Goal: Transaction & Acquisition: Book appointment/travel/reservation

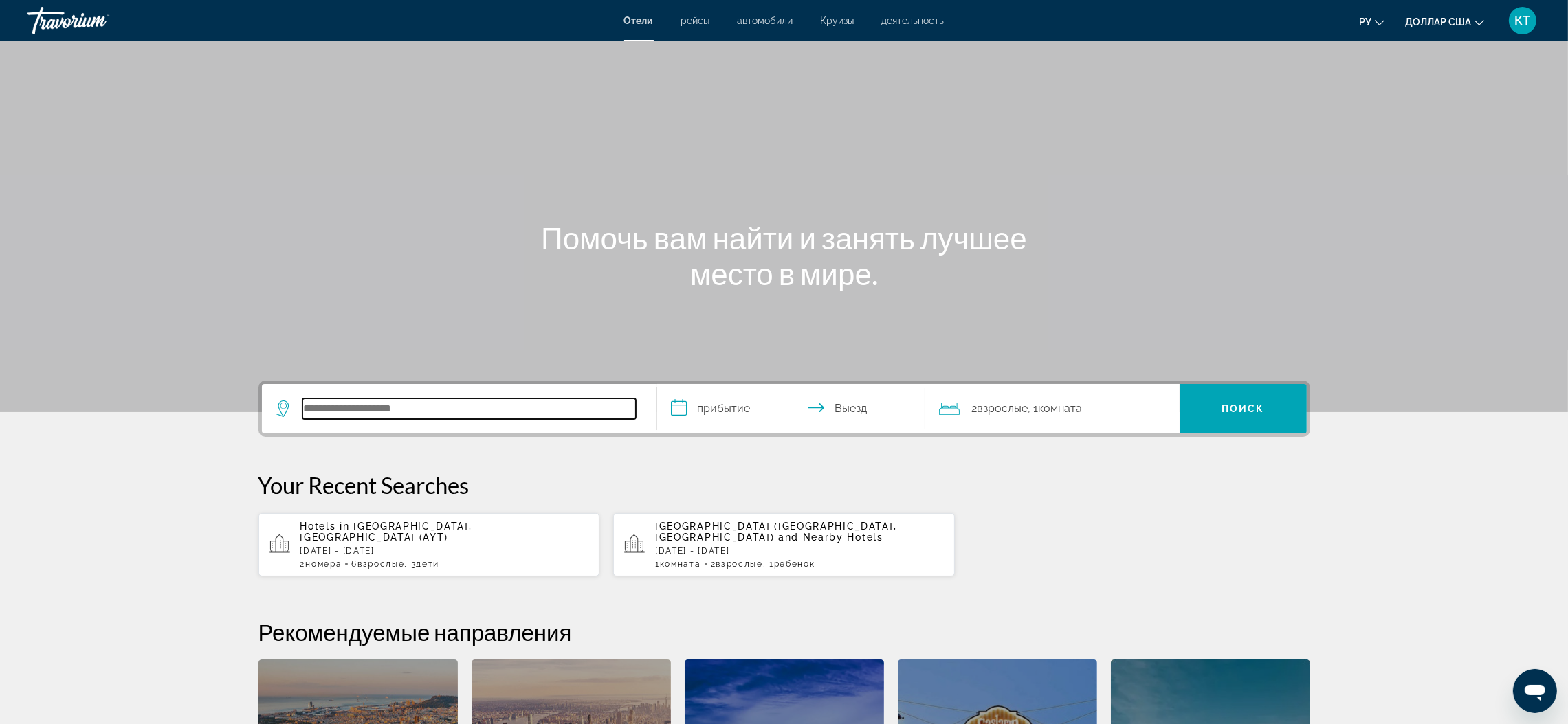
click at [332, 408] on input "Поиск отеля" at bounding box center [468, 409] width 333 height 21
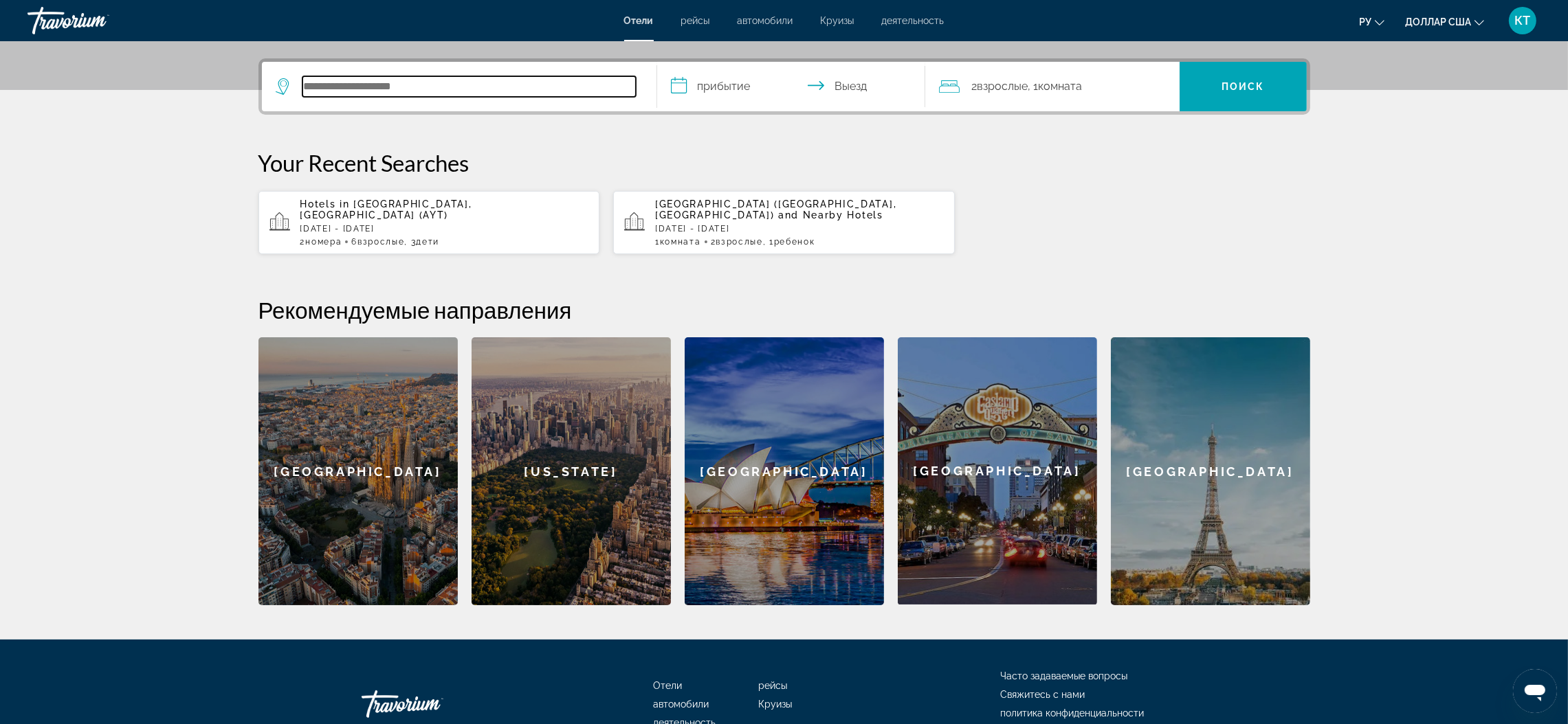
scroll to position [335, 0]
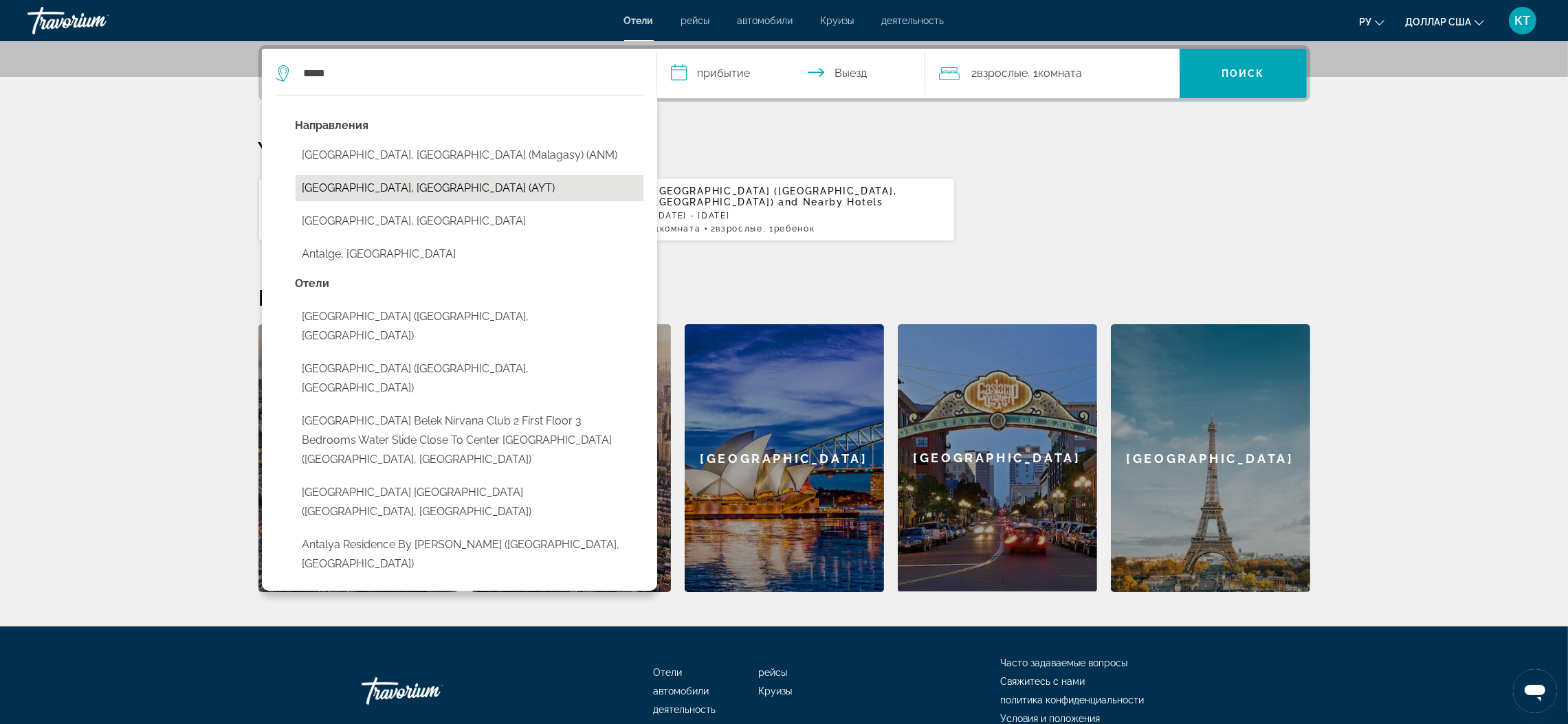
click at [374, 188] on button "[GEOGRAPHIC_DATA], [GEOGRAPHIC_DATA] (AYT)" at bounding box center [469, 189] width 348 height 26
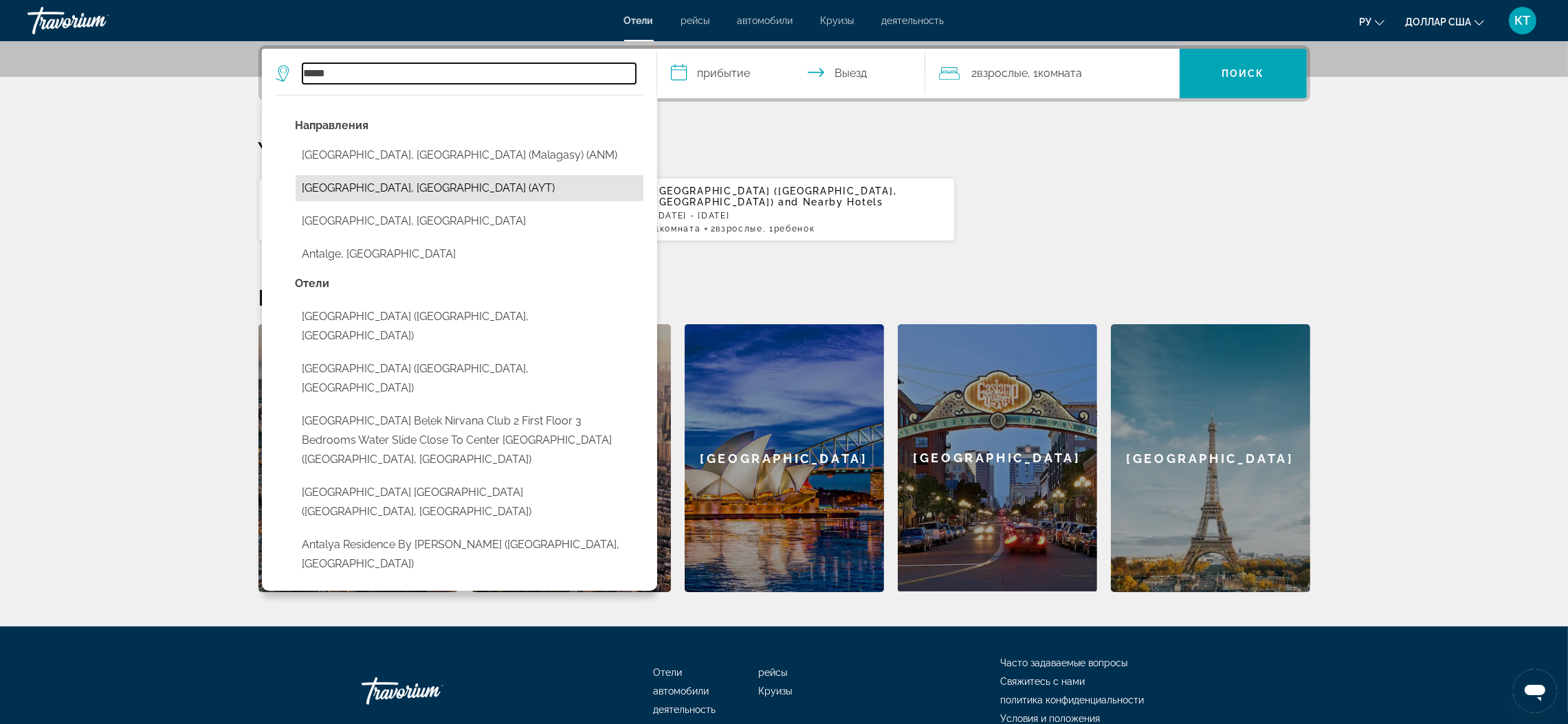
type input "**********"
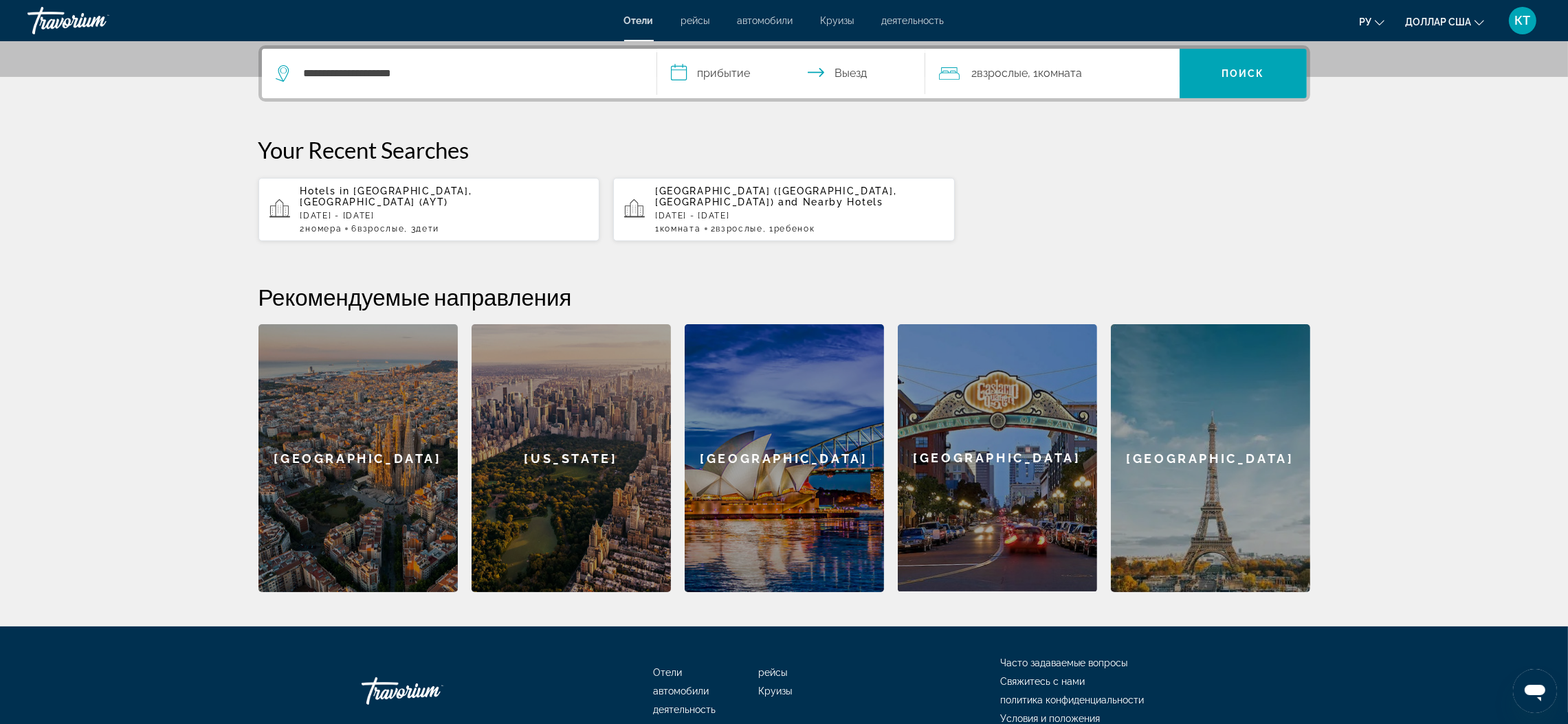
click at [721, 76] on input "**********" at bounding box center [794, 76] width 274 height 54
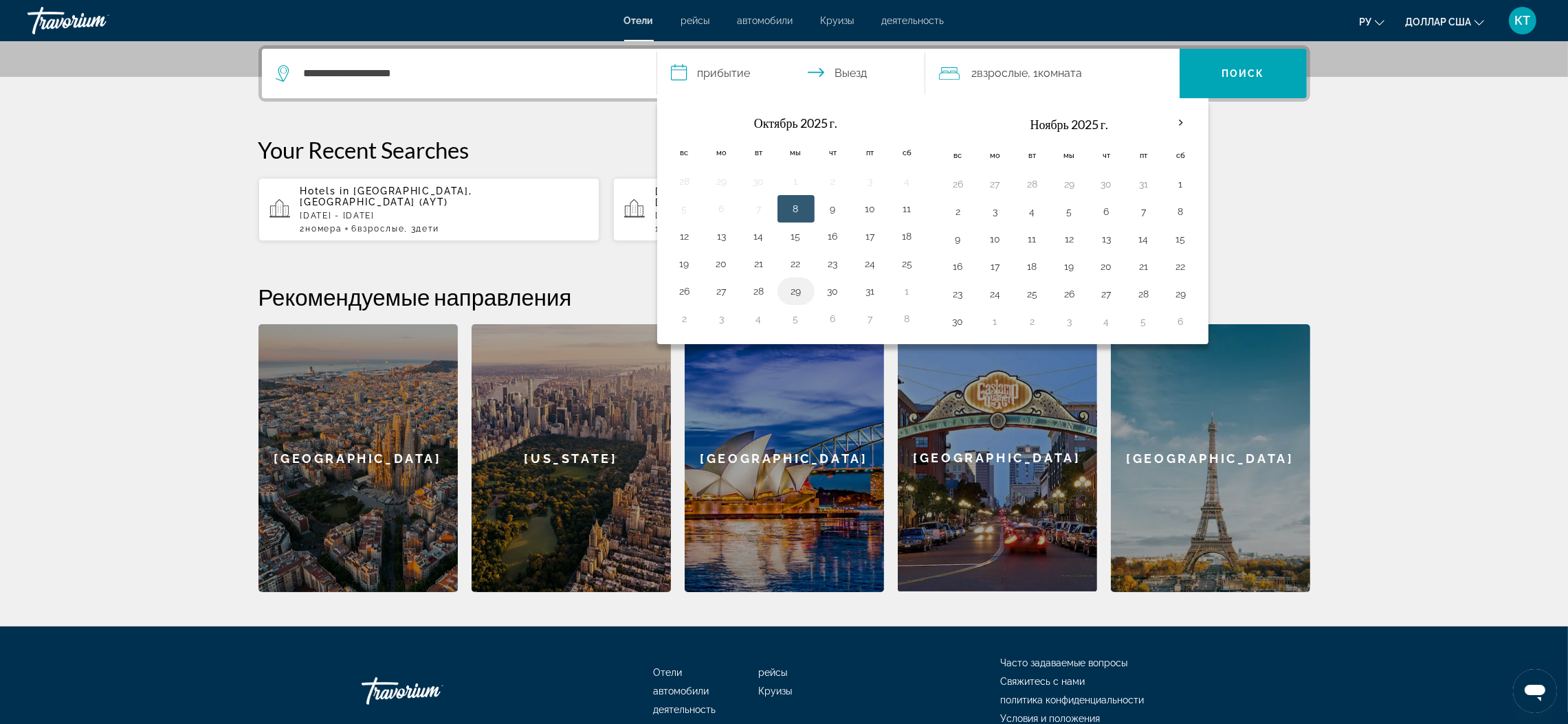
click at [797, 293] on button "29" at bounding box center [795, 291] width 22 height 19
click at [850, 66] on input "**********" at bounding box center [794, 76] width 274 height 54
click at [840, 289] on button "30" at bounding box center [833, 291] width 22 height 19
type input "**********"
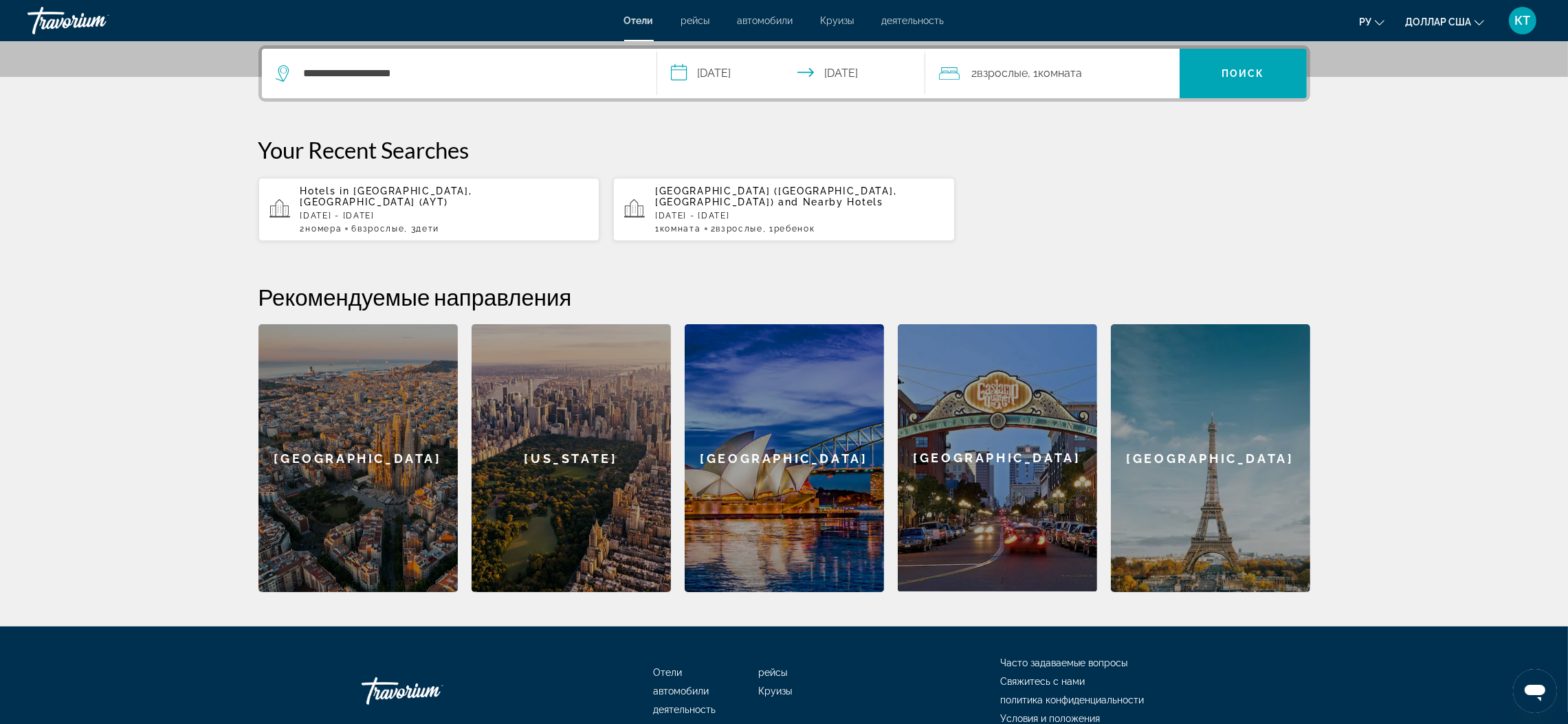
click at [1062, 72] on font "Комната" at bounding box center [1060, 73] width 44 height 13
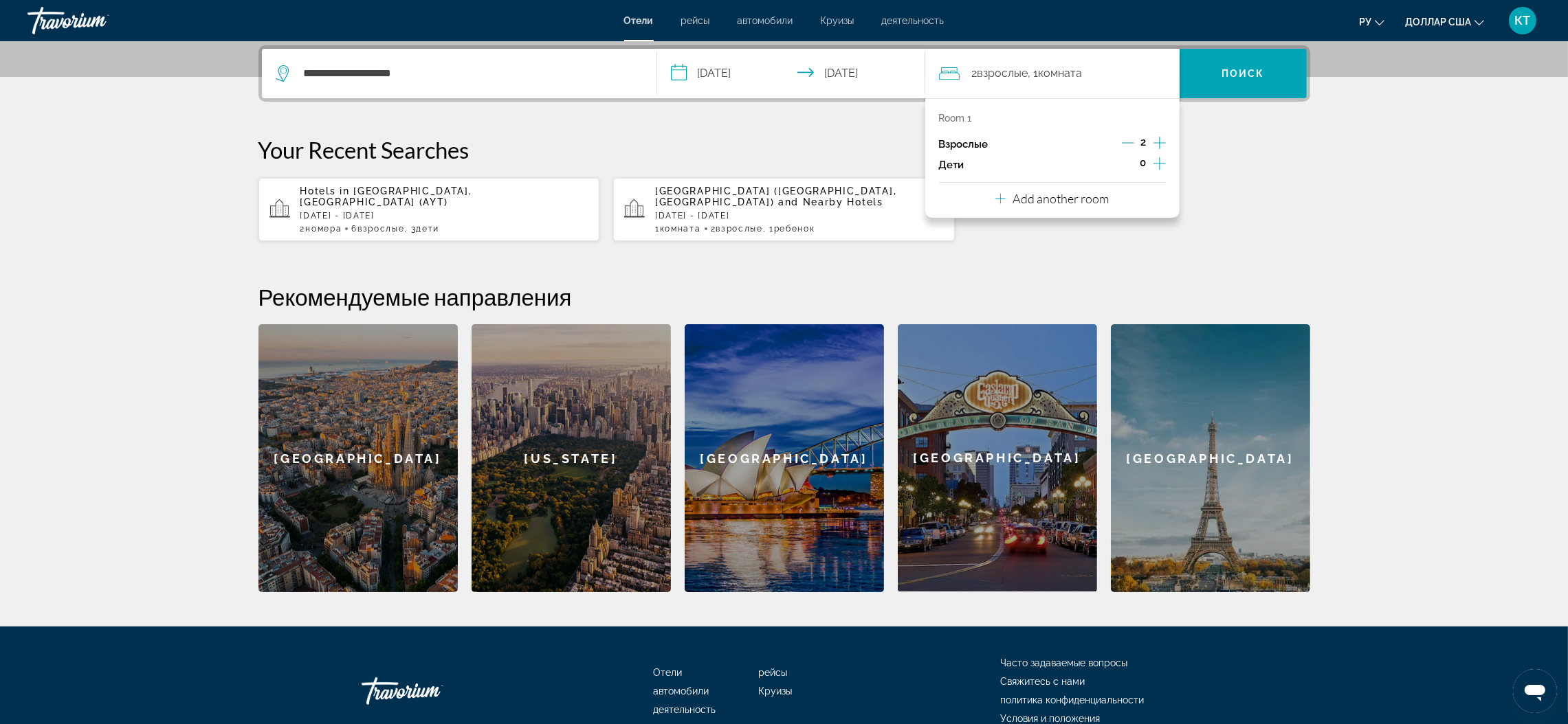
click at [1154, 140] on icon "Increment adults" at bounding box center [1159, 143] width 12 height 17
click at [1159, 163] on icon "Increment children" at bounding box center [1159, 163] width 12 height 12
click at [1032, 196] on icon "Travelers: 4 adults, 1 child" at bounding box center [1032, 201] width 17 height 17
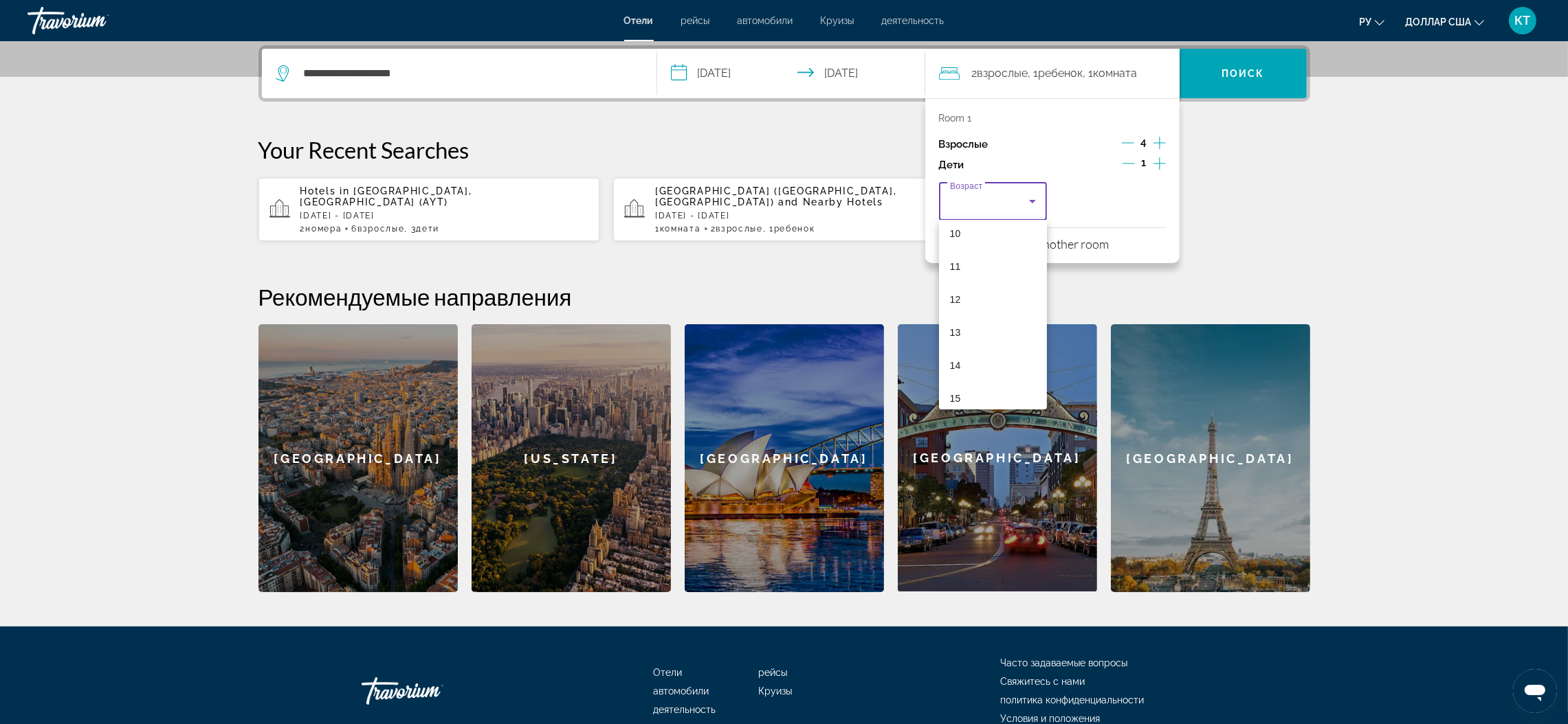
scroll to position [309, 0]
click at [953, 294] on font "11" at bounding box center [955, 296] width 11 height 11
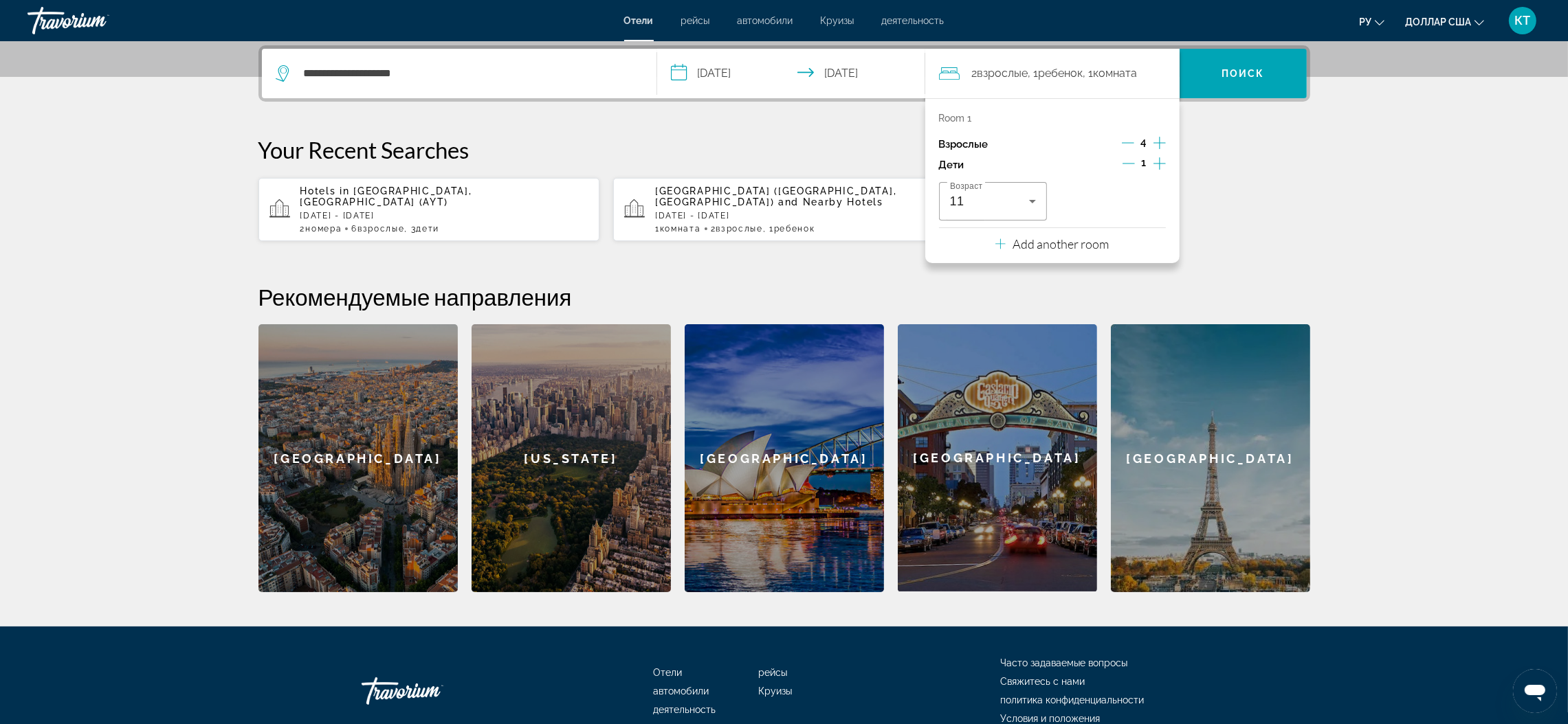
click at [1093, 191] on div "Возраст 11" at bounding box center [1052, 202] width 227 height 38
click at [1126, 206] on div "Возраст 11" at bounding box center [1052, 202] width 227 height 38
click at [1071, 245] on p "Add another room" at bounding box center [1060, 243] width 96 height 15
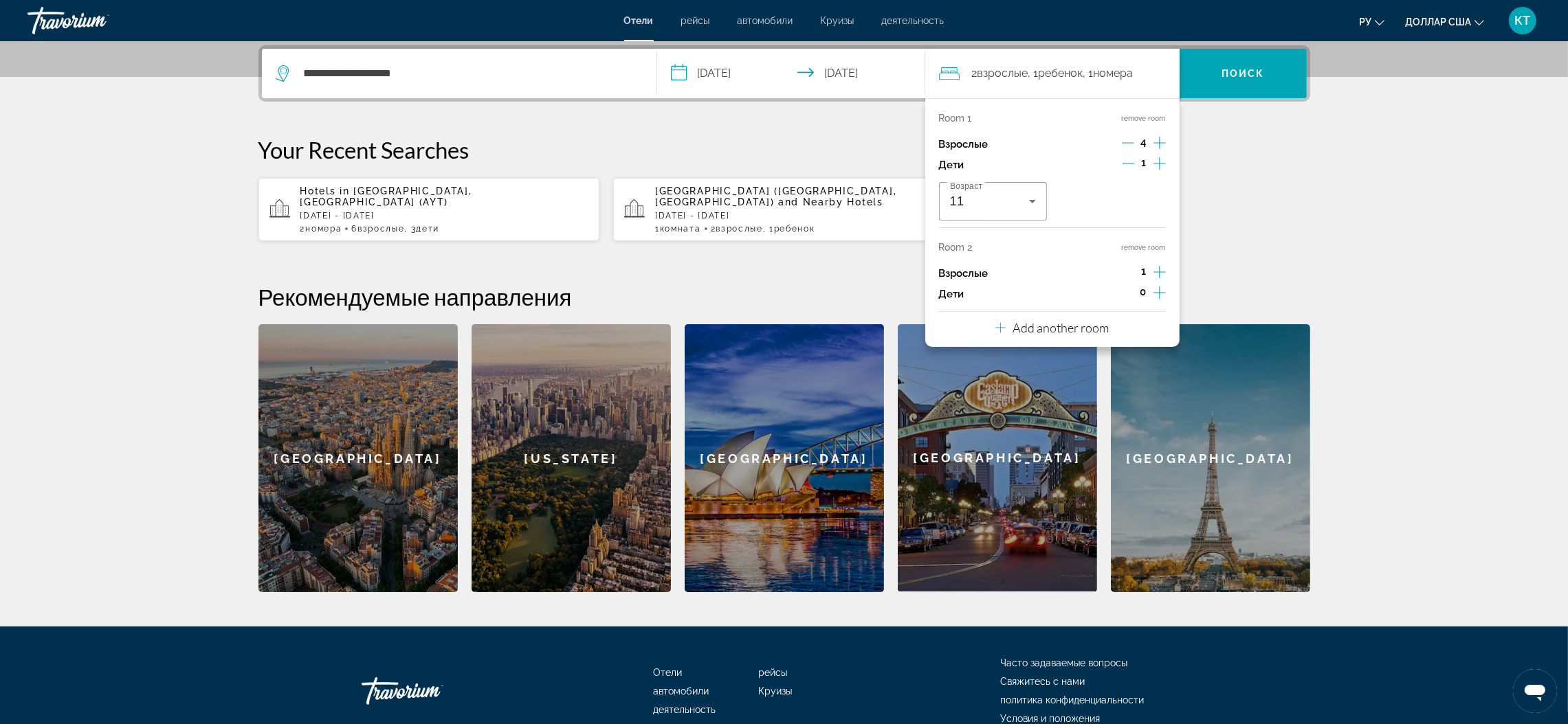
click at [1153, 270] on icon "Increment adults" at bounding box center [1159, 272] width 12 height 17
click at [1160, 296] on icon "Increment children" at bounding box center [1159, 292] width 12 height 17
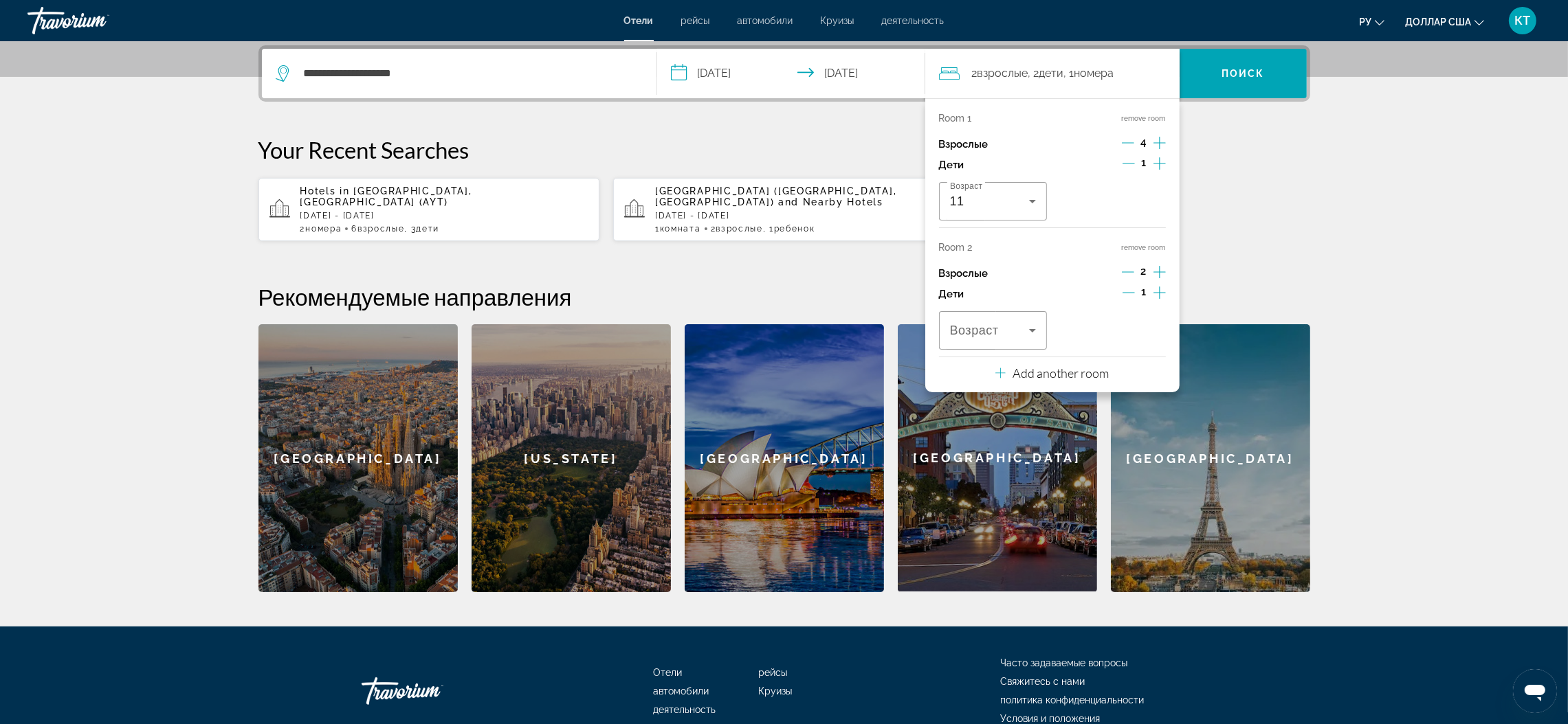
click at [1160, 291] on icon "Increment children" at bounding box center [1159, 292] width 12 height 17
click at [1026, 328] on icon "Travelers: 6 adults, 3 children" at bounding box center [1032, 330] width 17 height 17
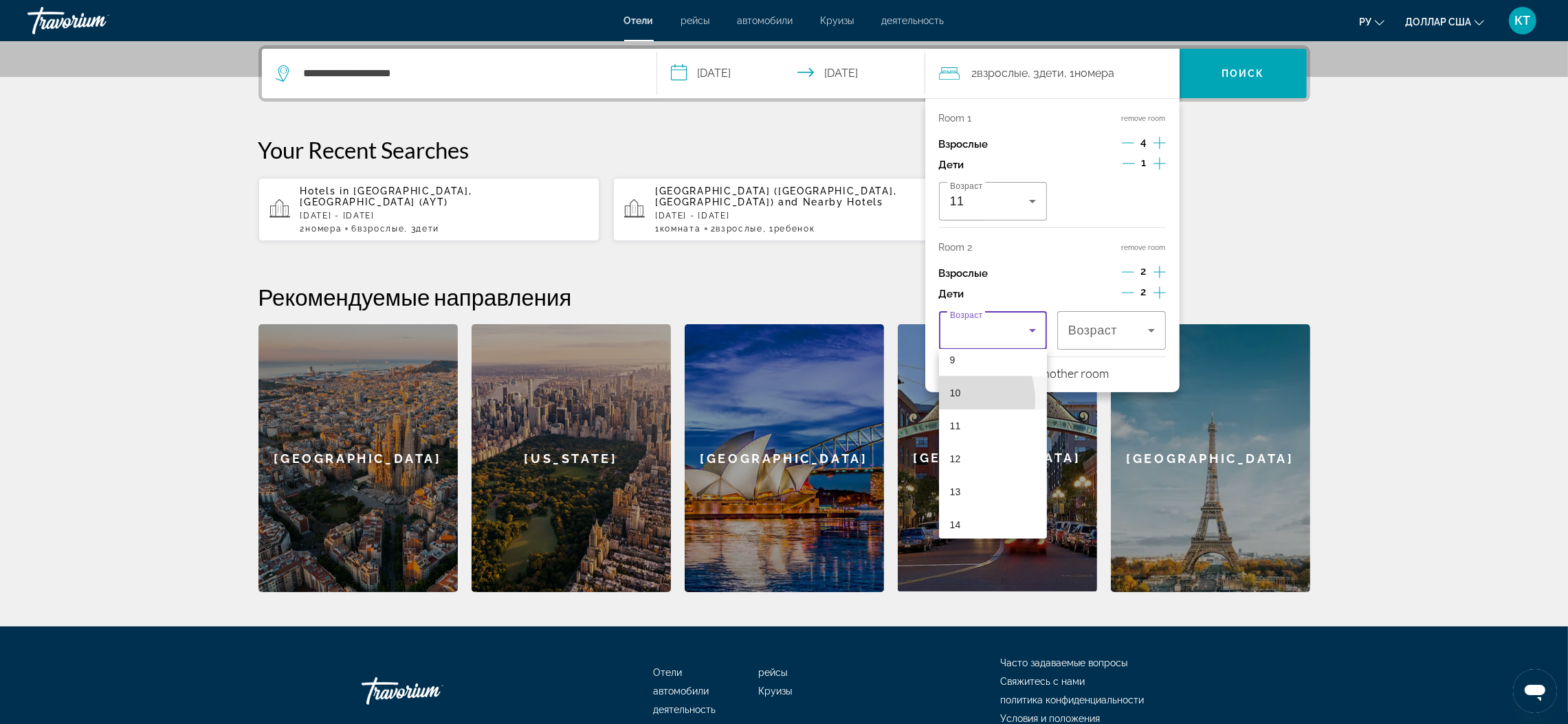
click at [953, 399] on span "10" at bounding box center [955, 393] width 11 height 17
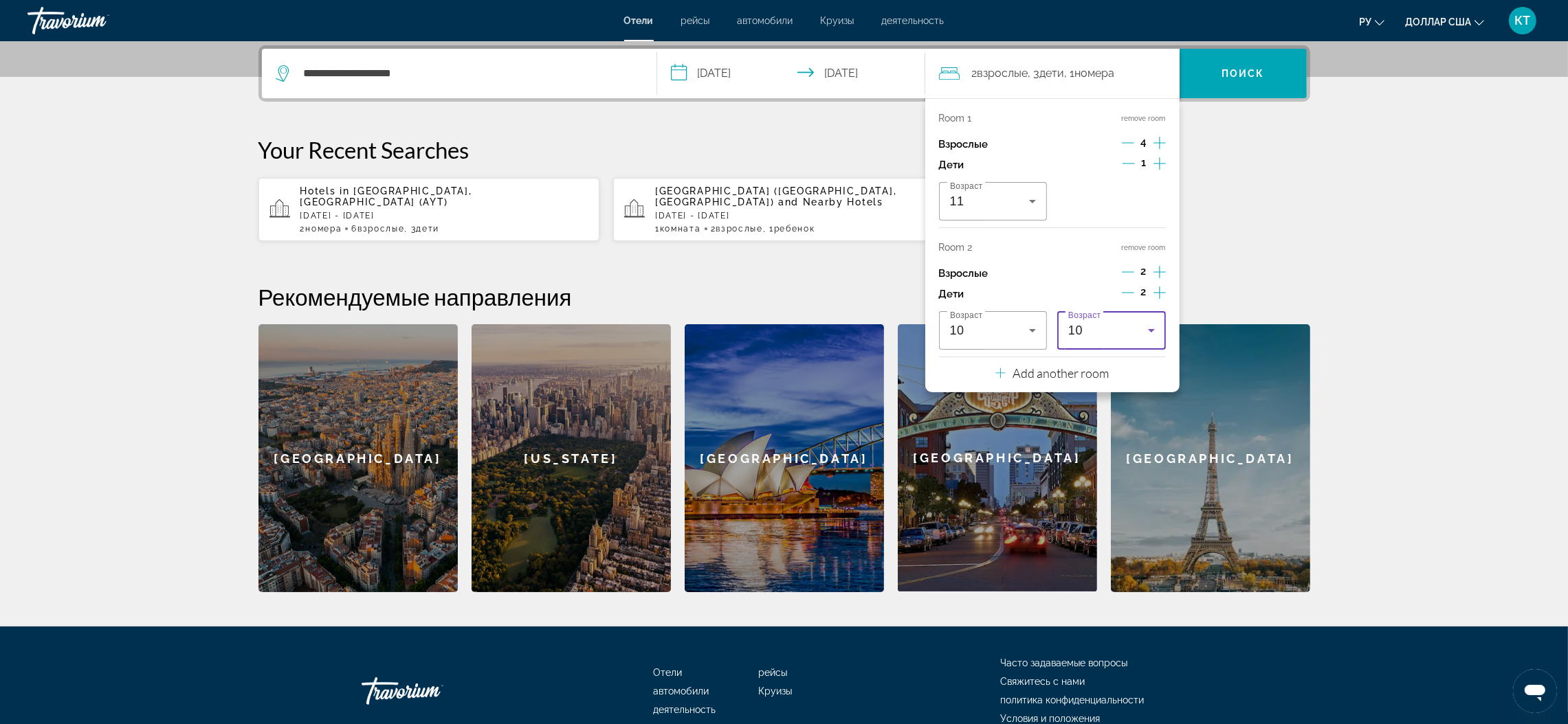
click at [1149, 329] on icon "Travelers: 6 adults, 3 children" at bounding box center [1151, 330] width 17 height 17
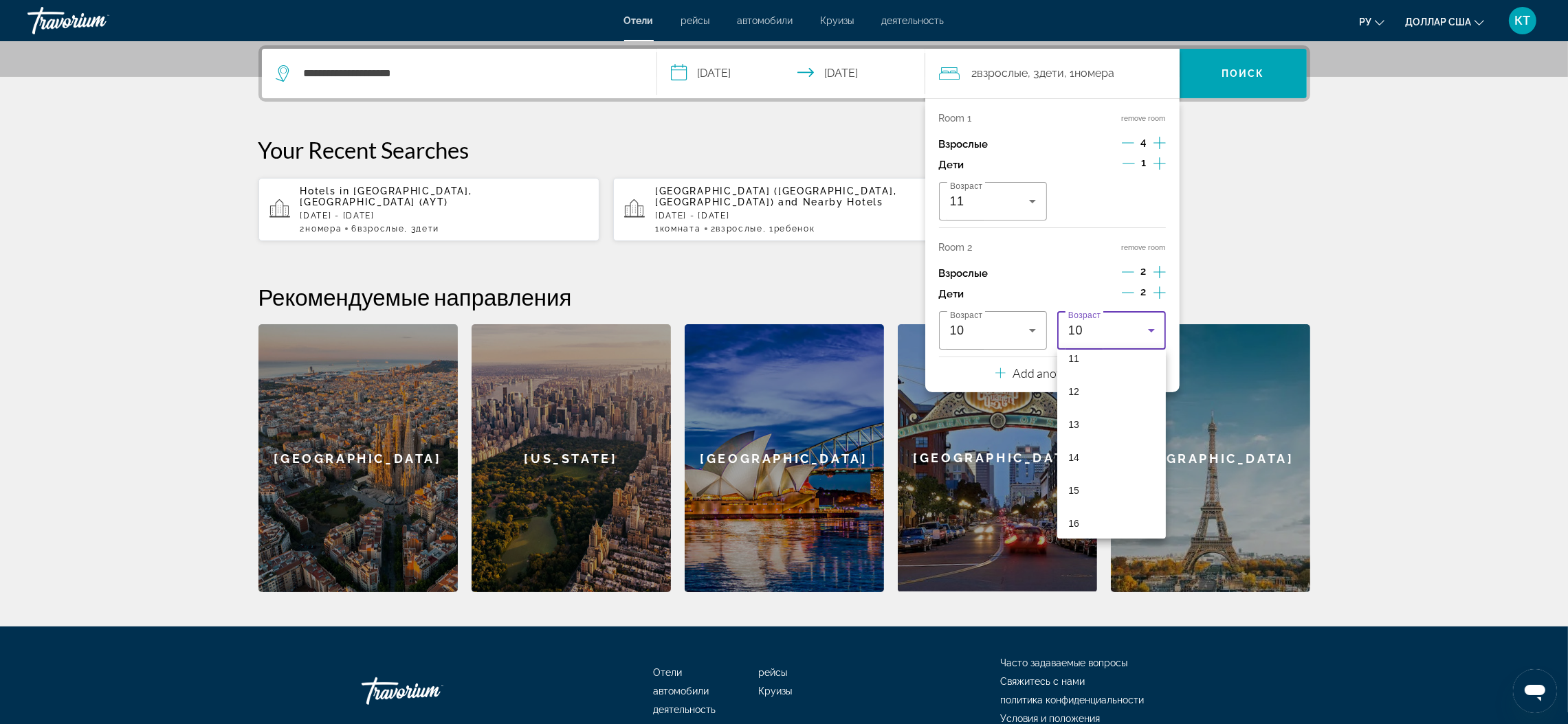
scroll to position [386, 0]
click at [1080, 412] on mat-option "13" at bounding box center [1111, 415] width 109 height 33
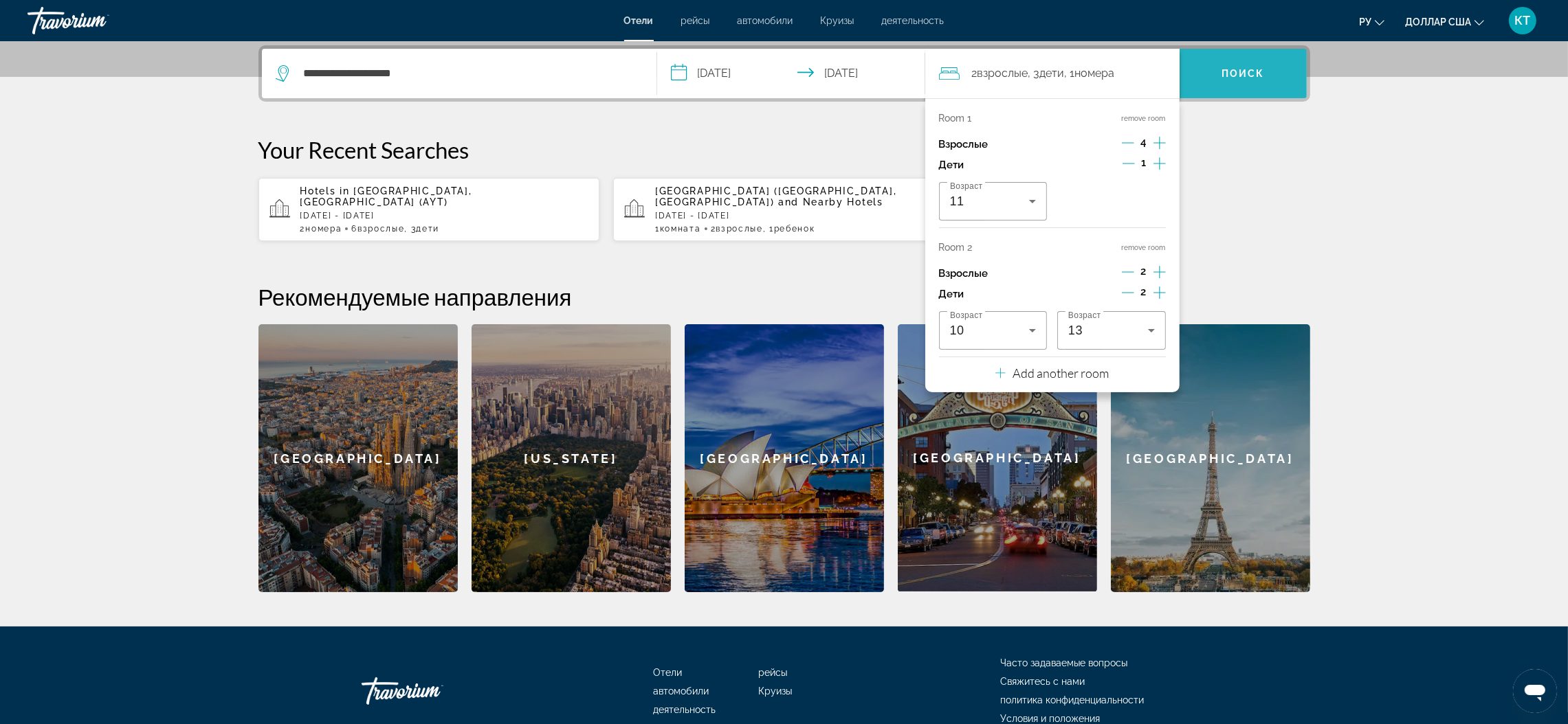
click at [1246, 68] on font "Поиск" at bounding box center [1243, 73] width 43 height 11
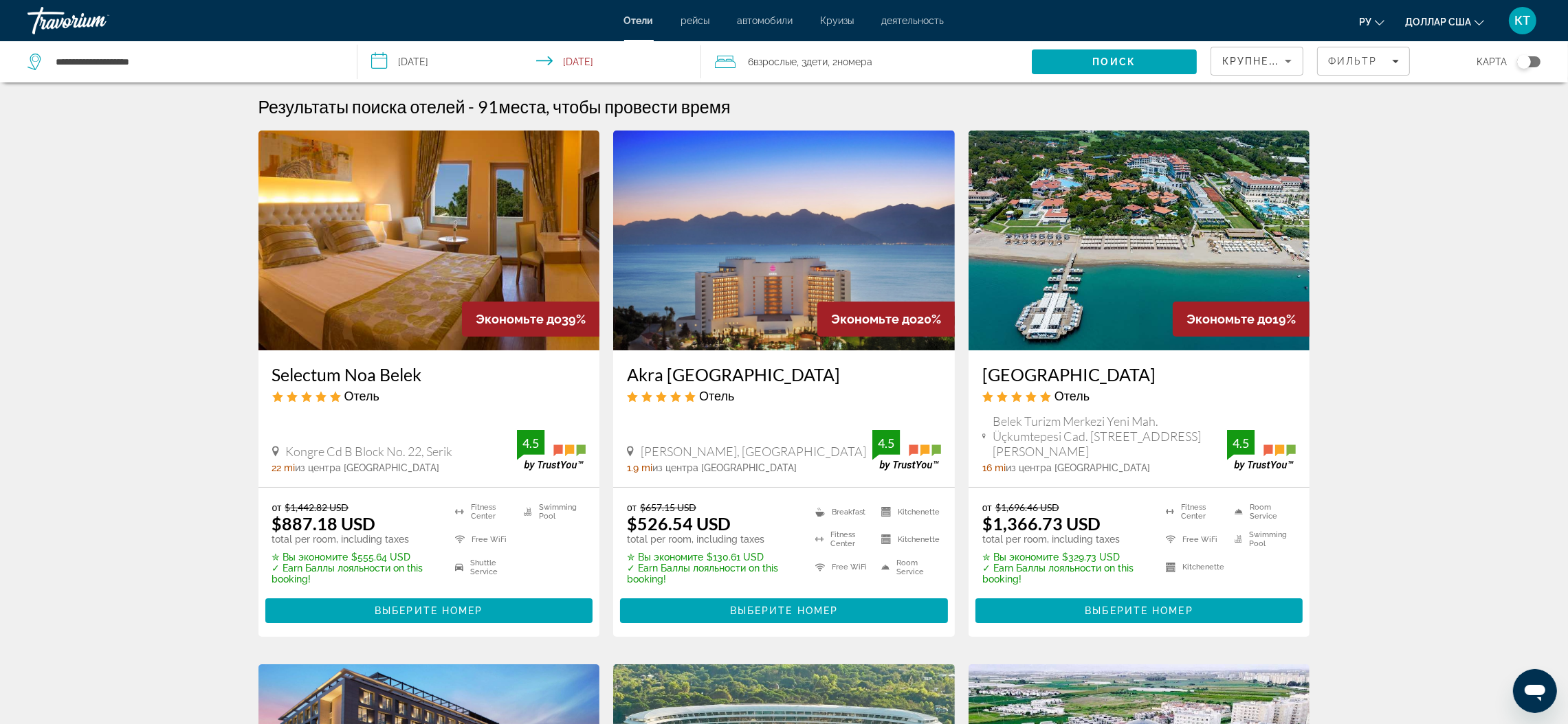
click at [1283, 57] on icon "Sort by" at bounding box center [1287, 61] width 17 height 17
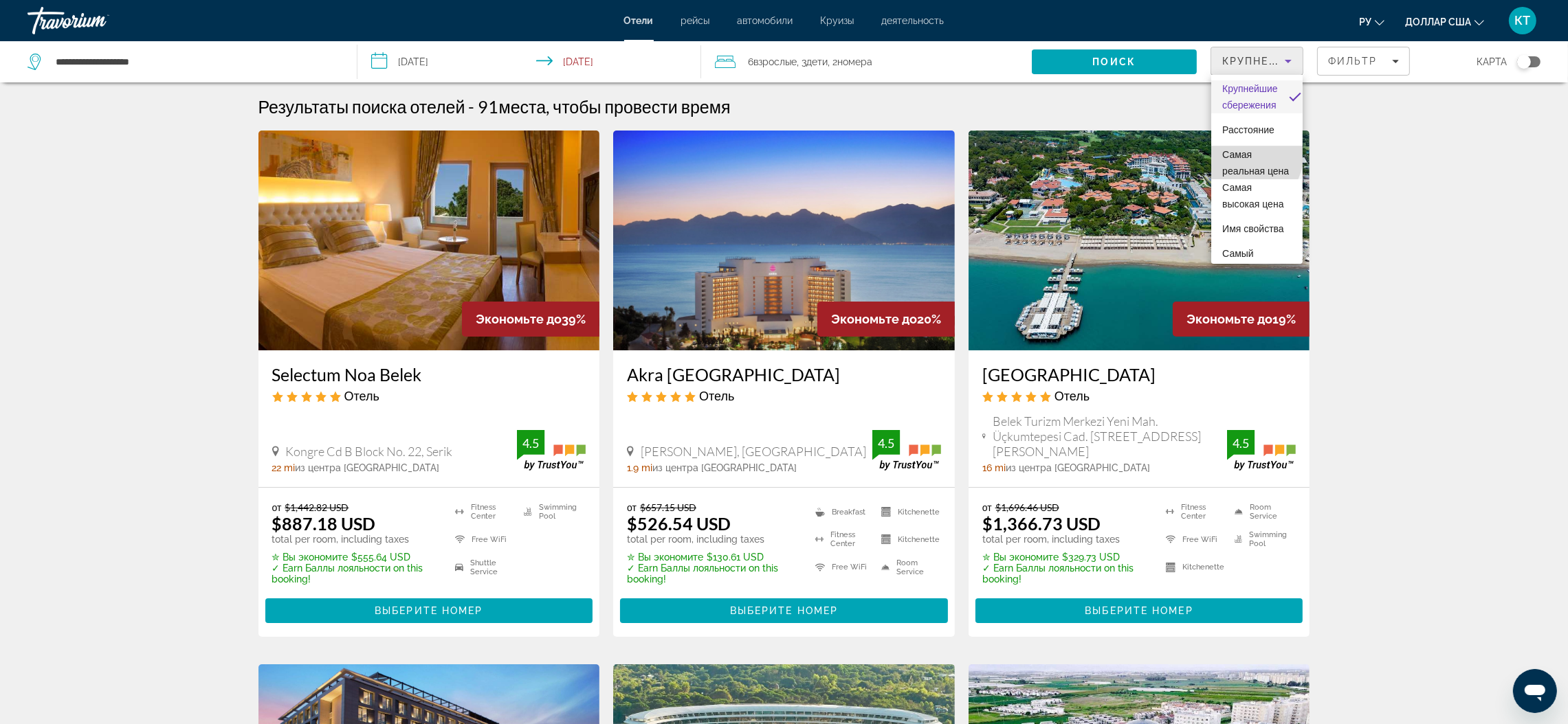
click at [1245, 156] on font "Самая реальная цена" at bounding box center [1255, 163] width 67 height 28
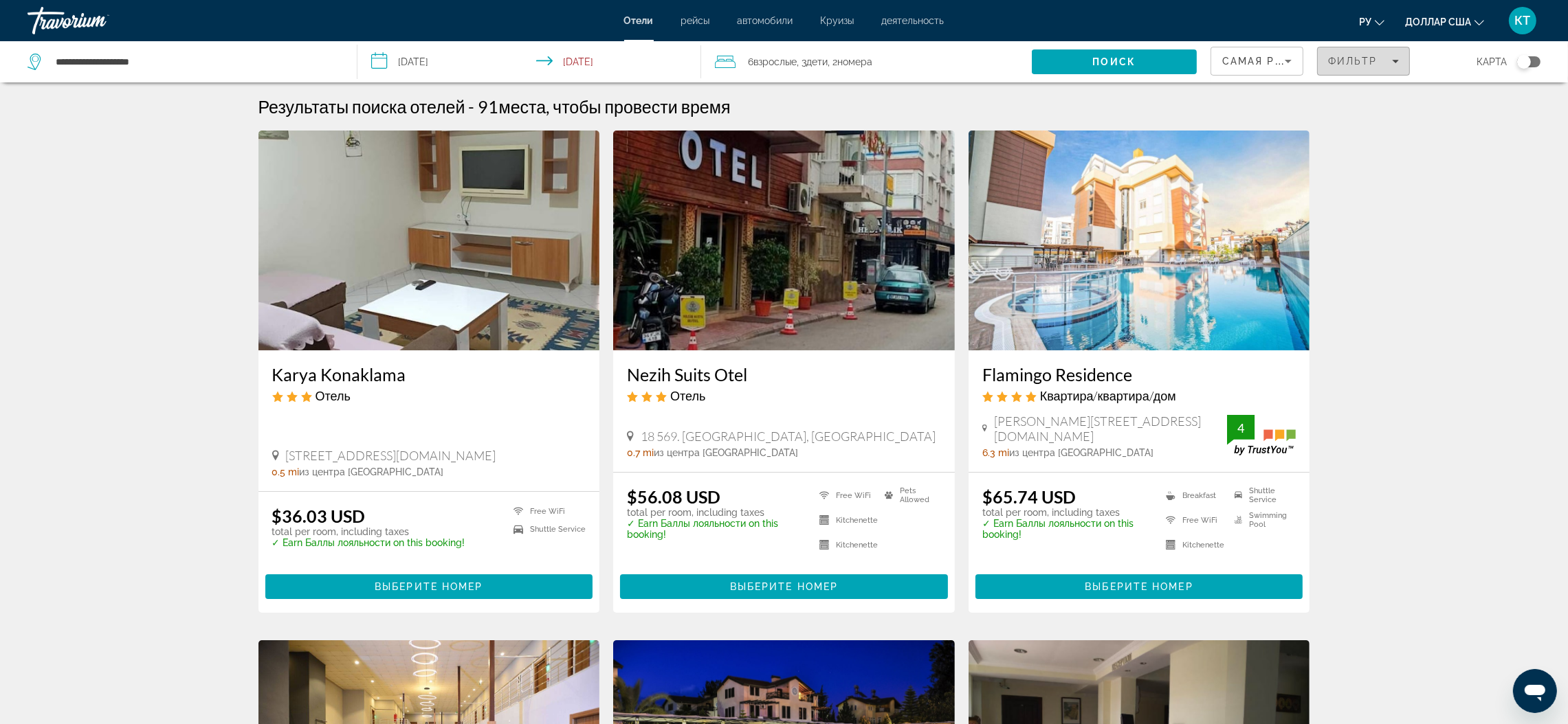
click at [1395, 63] on icon "Filters" at bounding box center [1395, 61] width 7 height 7
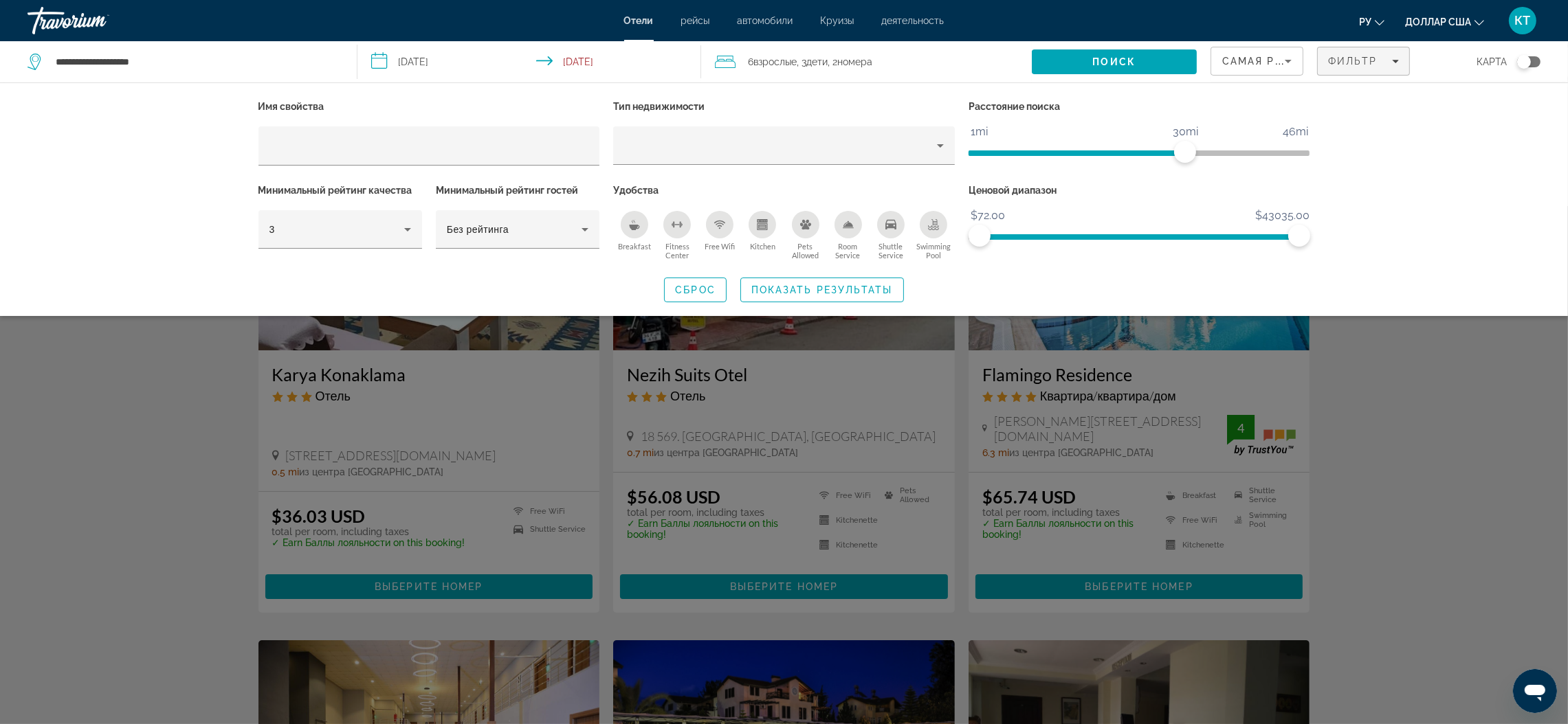
click at [629, 223] on icon "Breakfast" at bounding box center [634, 224] width 11 height 11
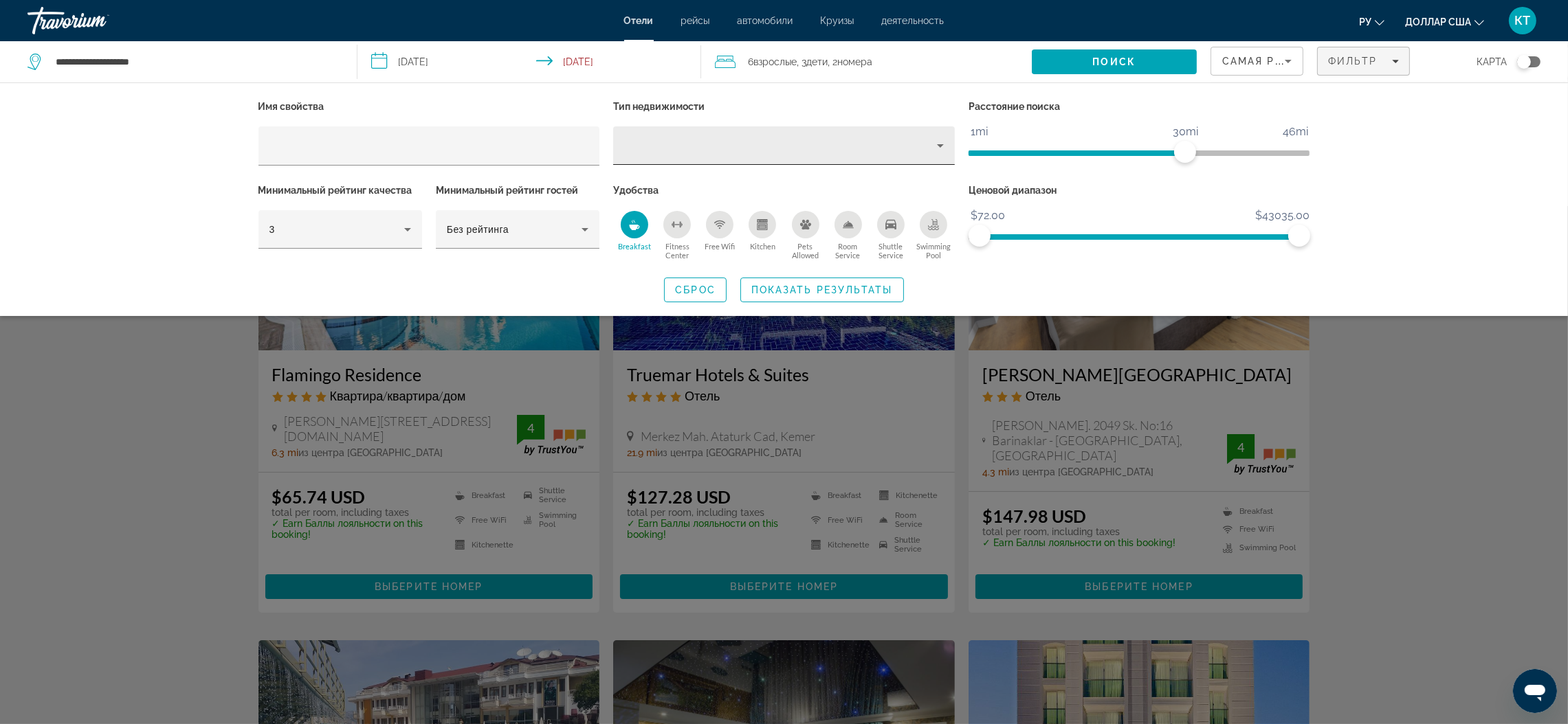
click at [938, 144] on icon "Property type" at bounding box center [940, 146] width 7 height 3
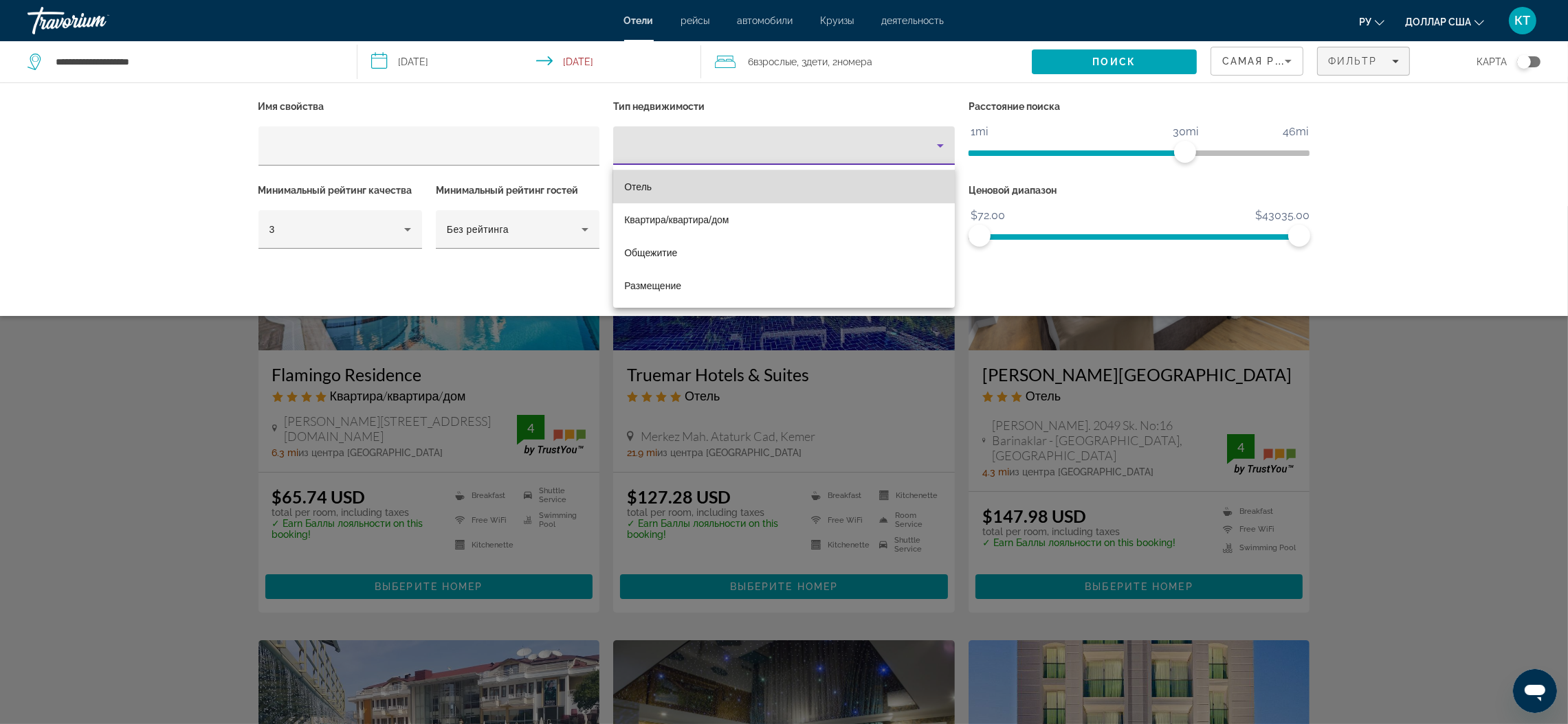
click at [641, 184] on font "Отель" at bounding box center [638, 187] width 28 height 11
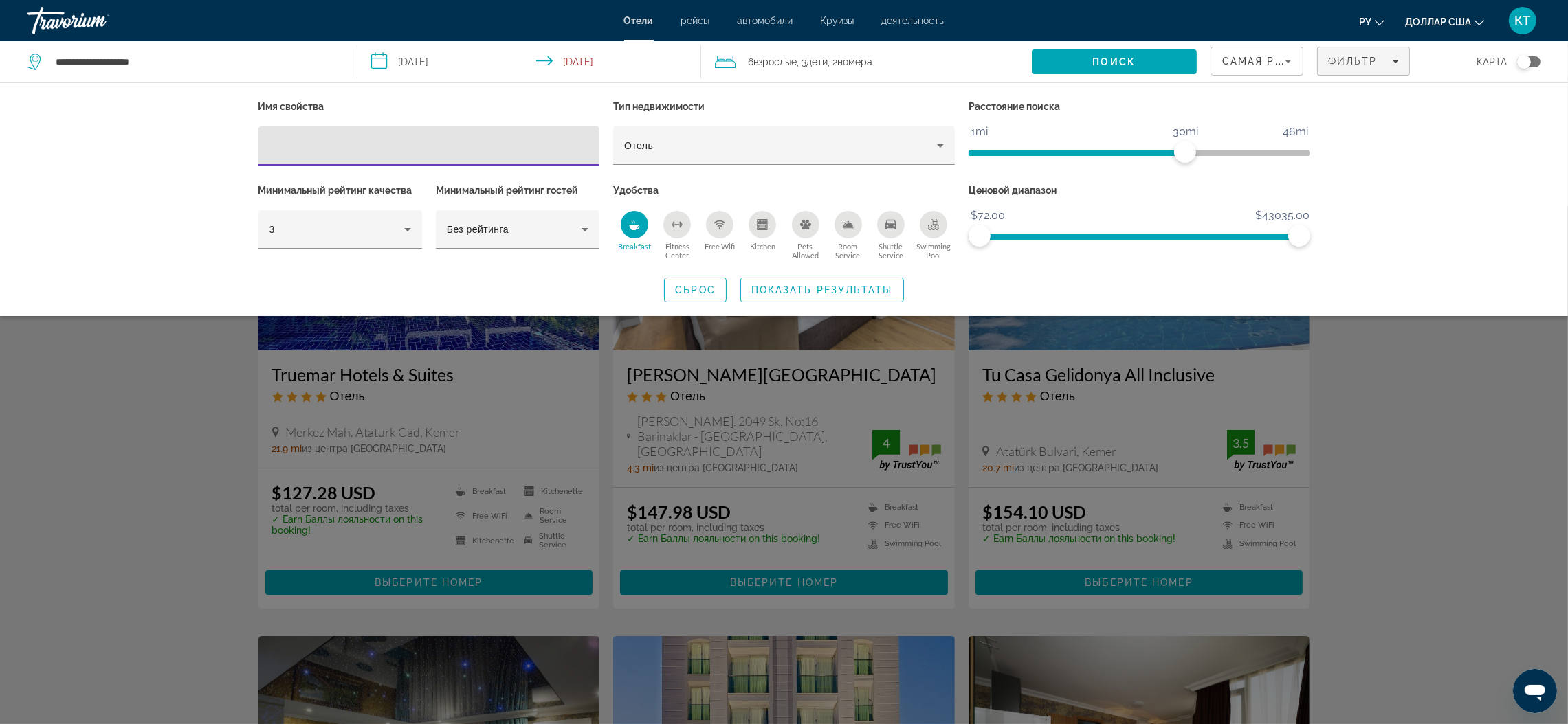
click at [389, 143] on input "Hotel Filters" at bounding box center [429, 146] width 320 height 17
click at [1144, 62] on span "Search" at bounding box center [1114, 62] width 165 height 33
click at [826, 293] on span "Показать результаты" at bounding box center [821, 289] width 142 height 11
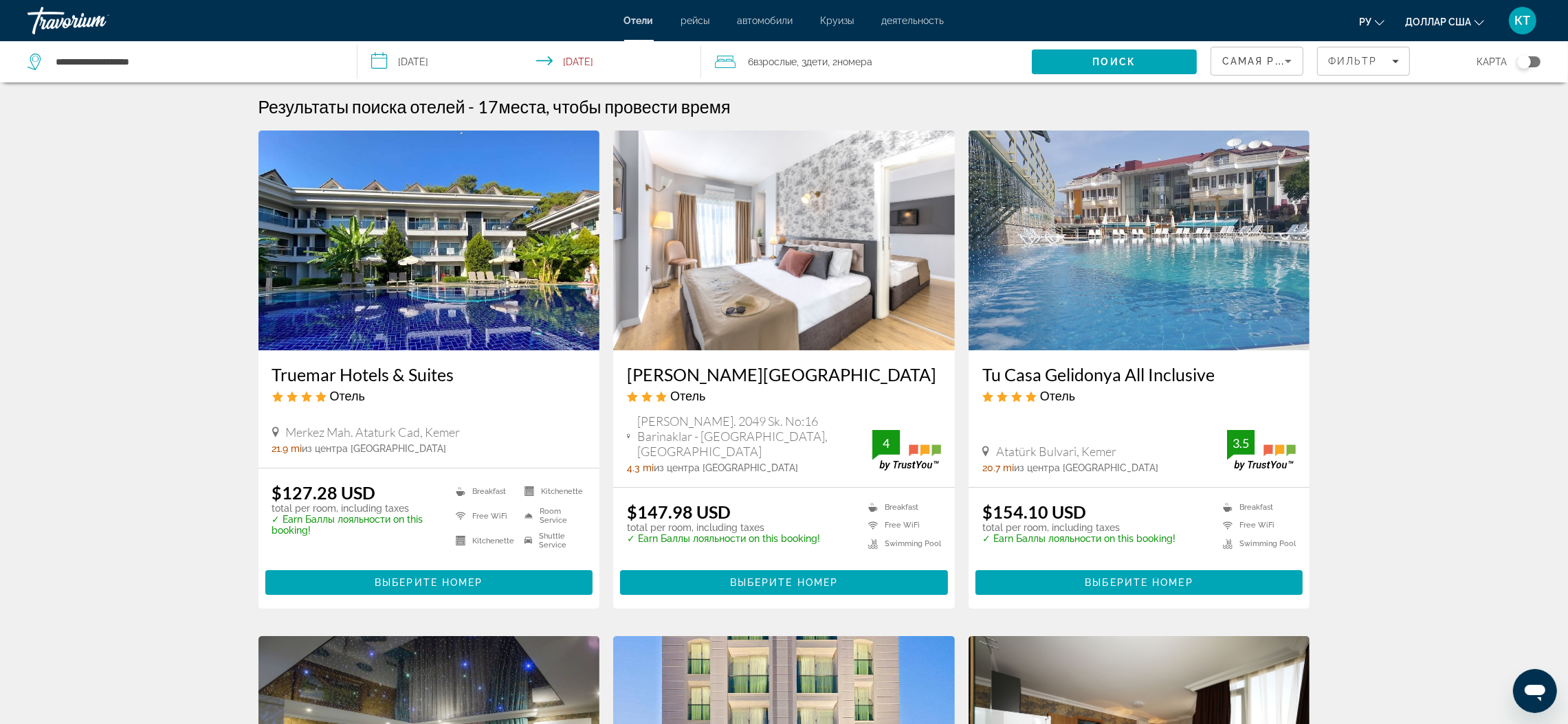
drag, startPoint x: 270, startPoint y: 369, endPoint x: 455, endPoint y: 370, distance: 185.0
click at [455, 370] on div "Truemar Hotels & Suites Отель [GEOGRAPHIC_DATA]. Ataturk Cad, Kemer 21.9 mi из …" at bounding box center [429, 408] width 342 height 117
copy h3 "Truemar Hotels & Suites"
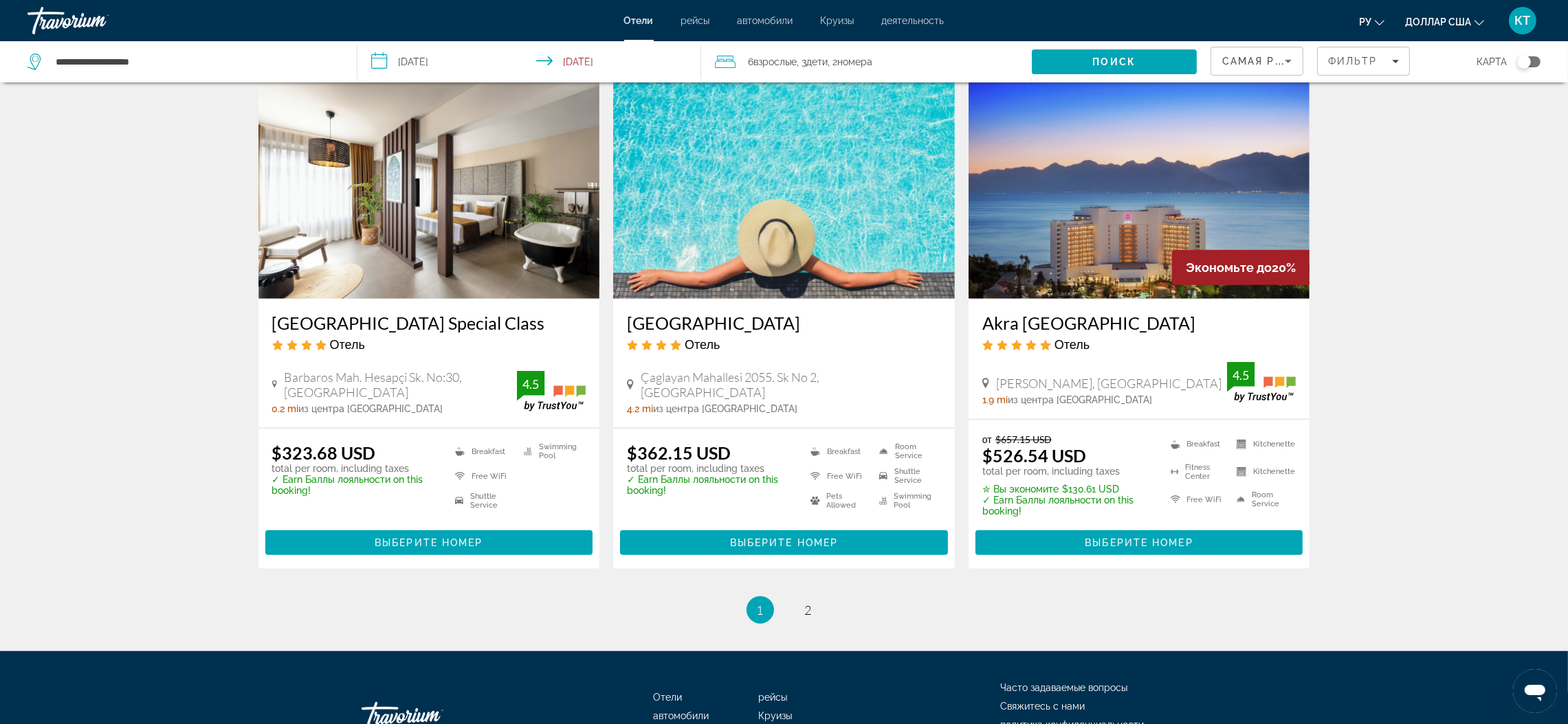
scroll to position [1542, 0]
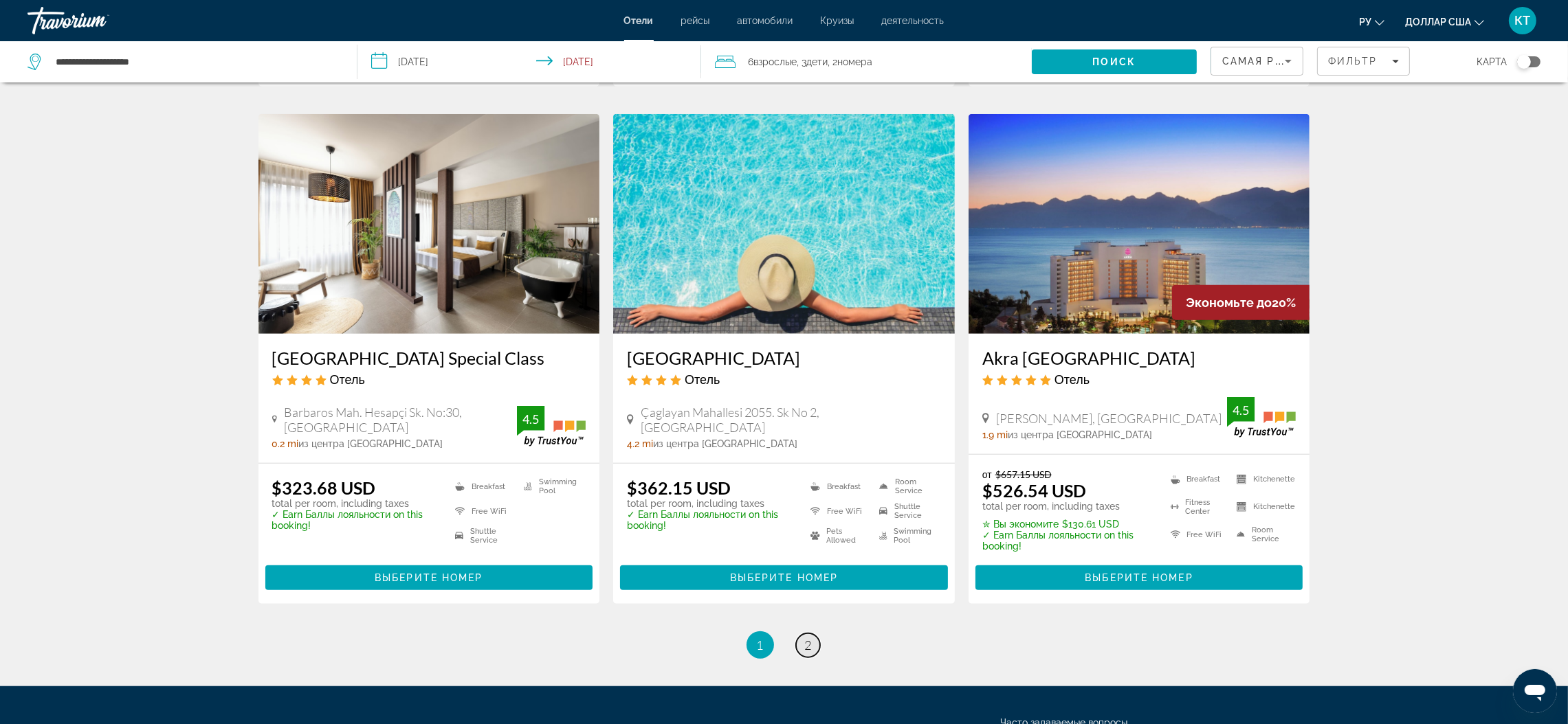
click at [811, 634] on link "page 2" at bounding box center [808, 646] width 24 height 24
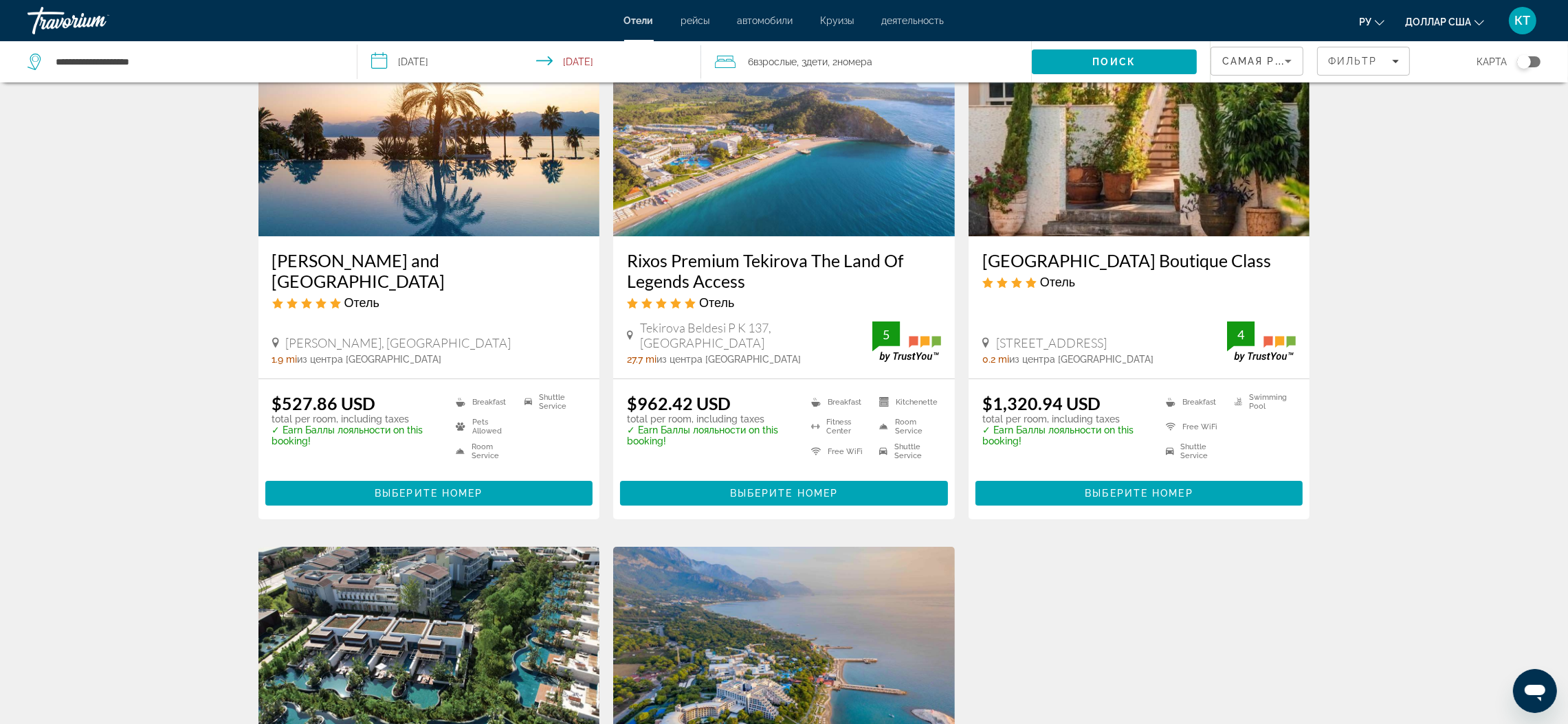
scroll to position [103, 0]
